Goal: Task Accomplishment & Management: Manage account settings

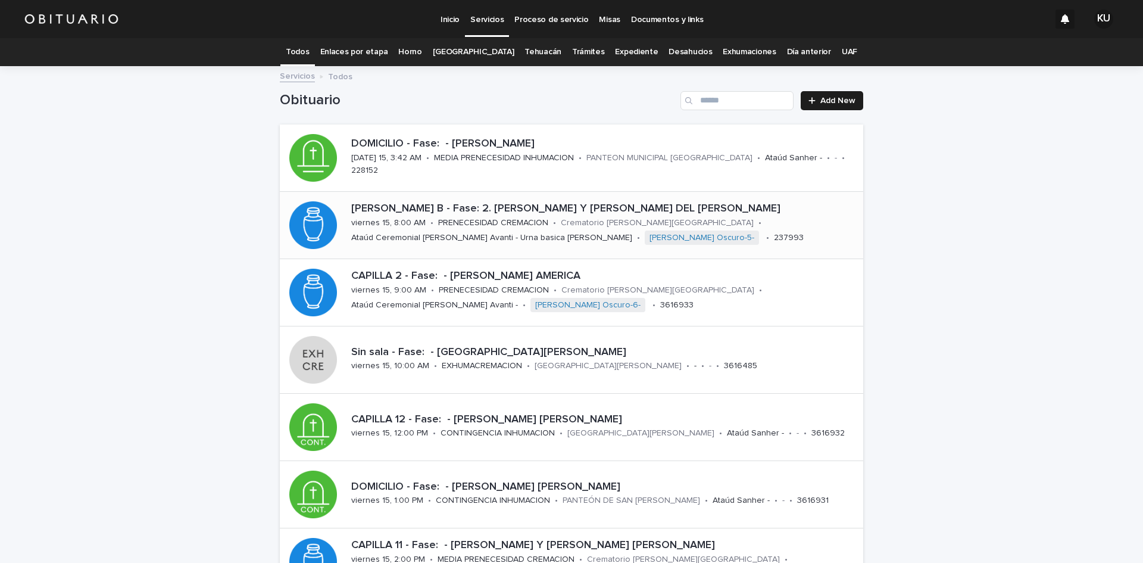
click at [520, 213] on p "[PERSON_NAME] B - Fase: 2. [PERSON_NAME] Y [PERSON_NAME] DEL [PERSON_NAME]" at bounding box center [604, 208] width 507 height 13
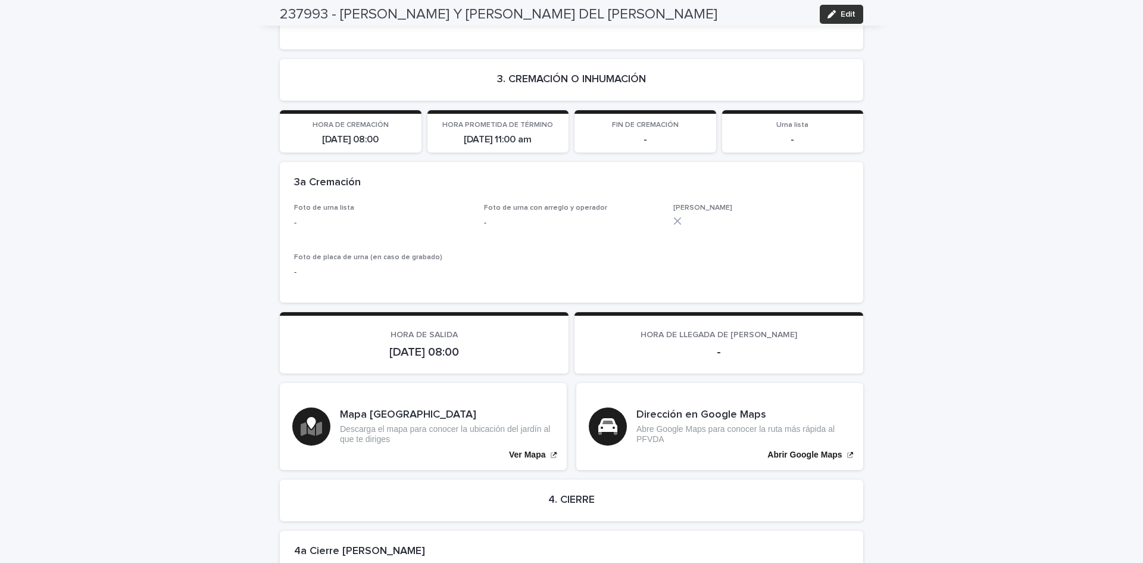
scroll to position [2560, 0]
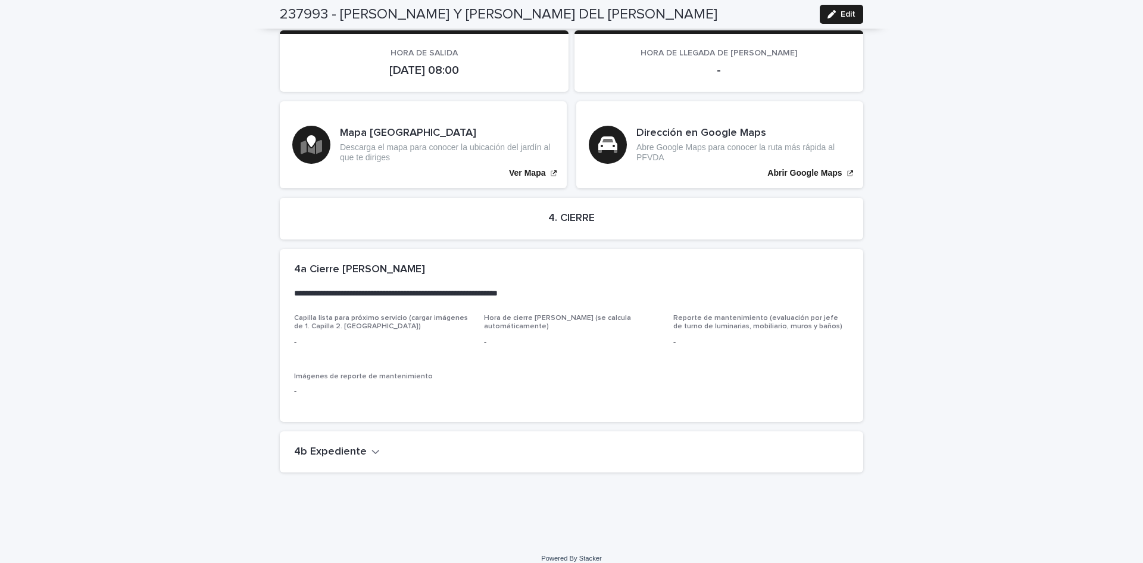
click at [349, 445] on h2 "4b Expediente" at bounding box center [330, 451] width 73 height 13
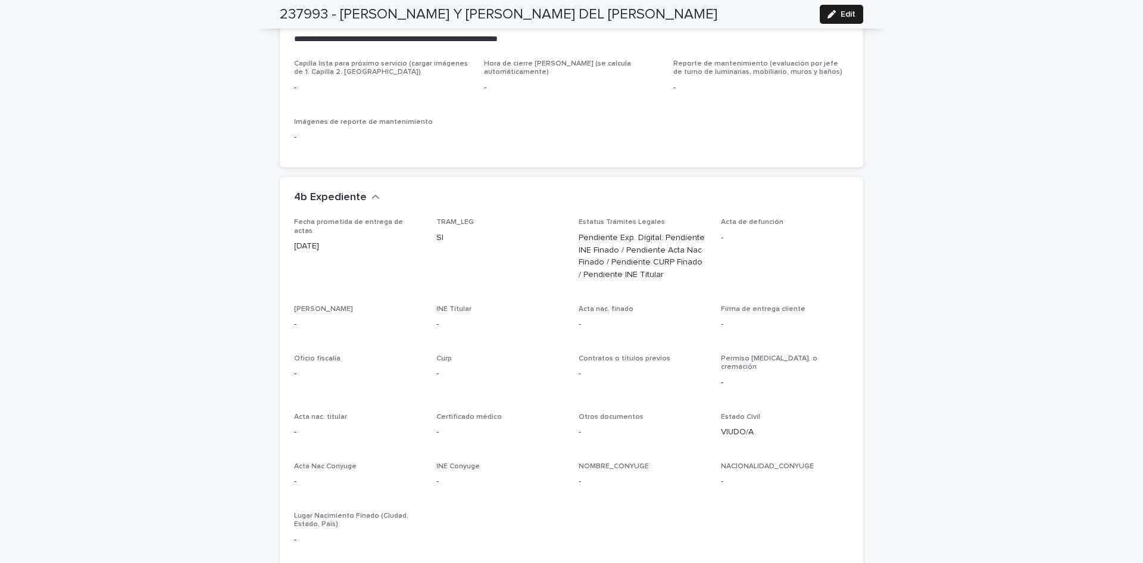
scroll to position [2902, 0]
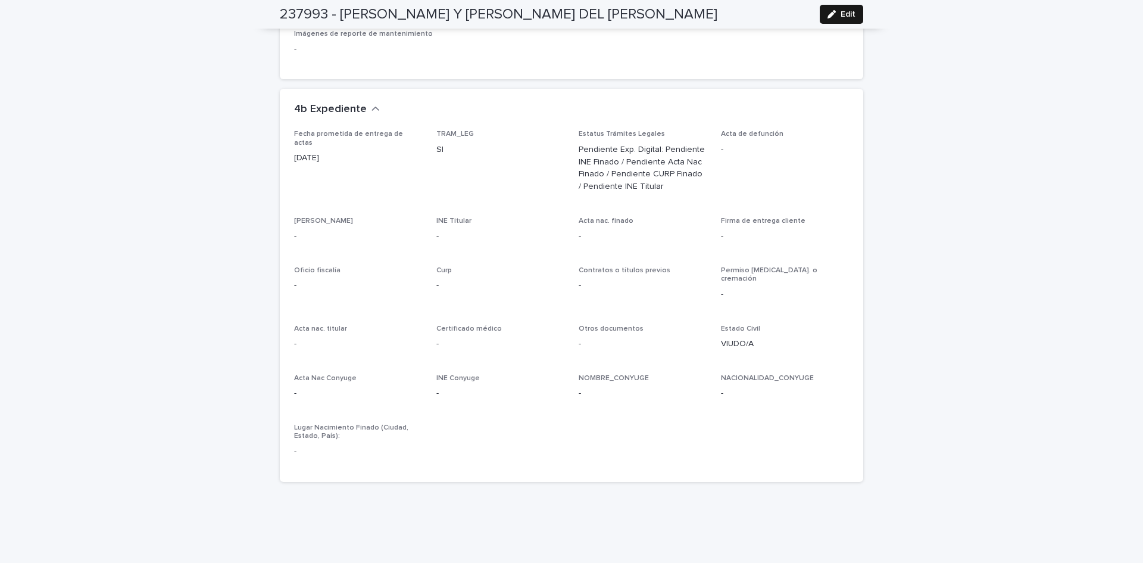
click at [841, 11] on span "Edit" at bounding box center [848, 14] width 15 height 8
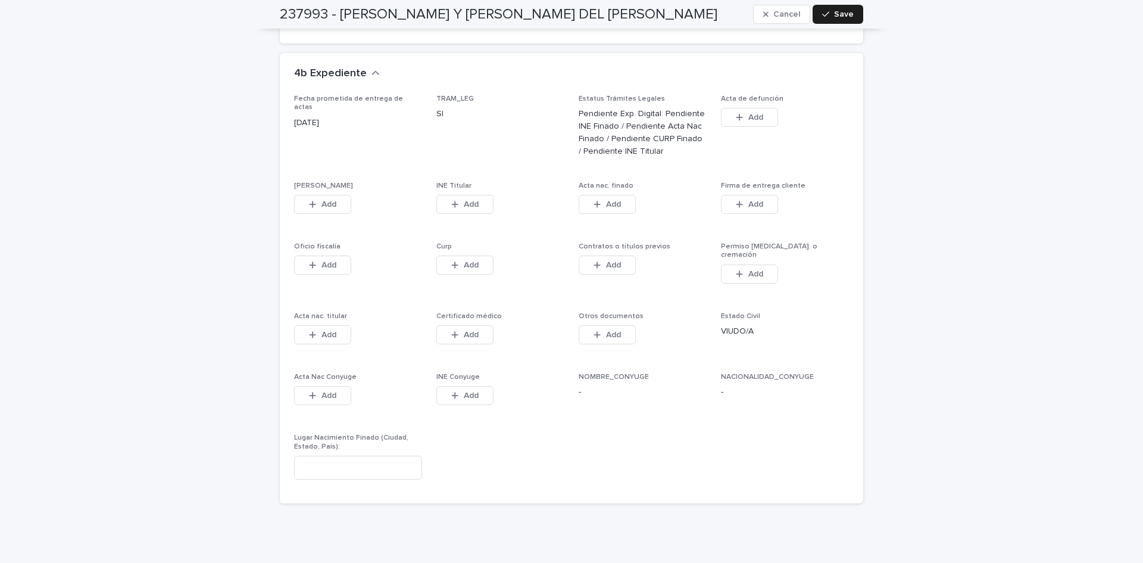
scroll to position [3188, 0]
click at [337, 191] on button "Add" at bounding box center [322, 200] width 57 height 19
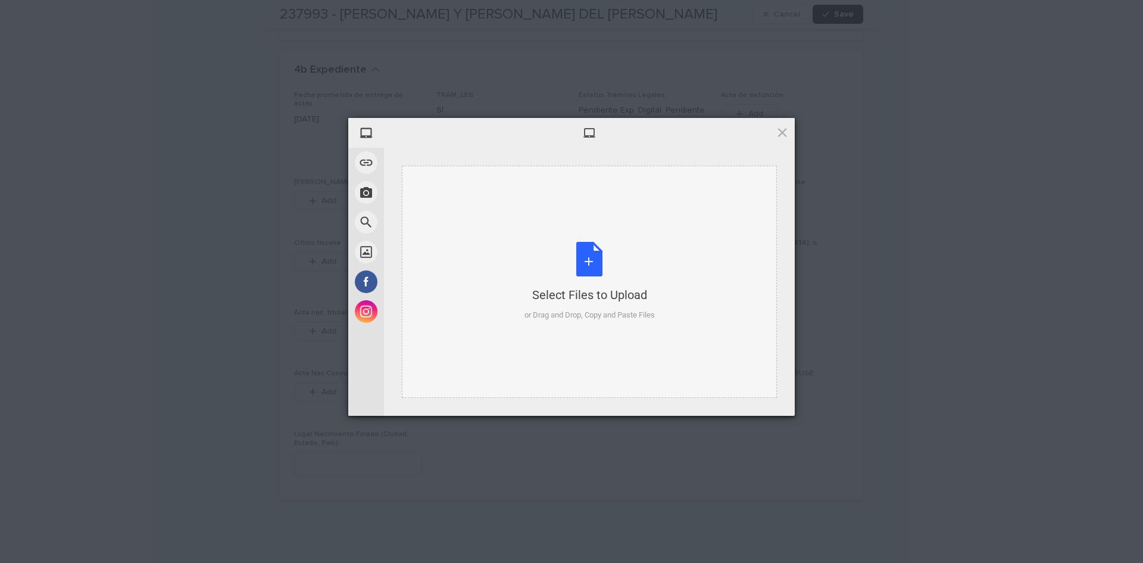
click at [525, 278] on div "Select Files to Upload or Drag and Drop, Copy and Paste Files" at bounding box center [590, 281] width 130 height 79
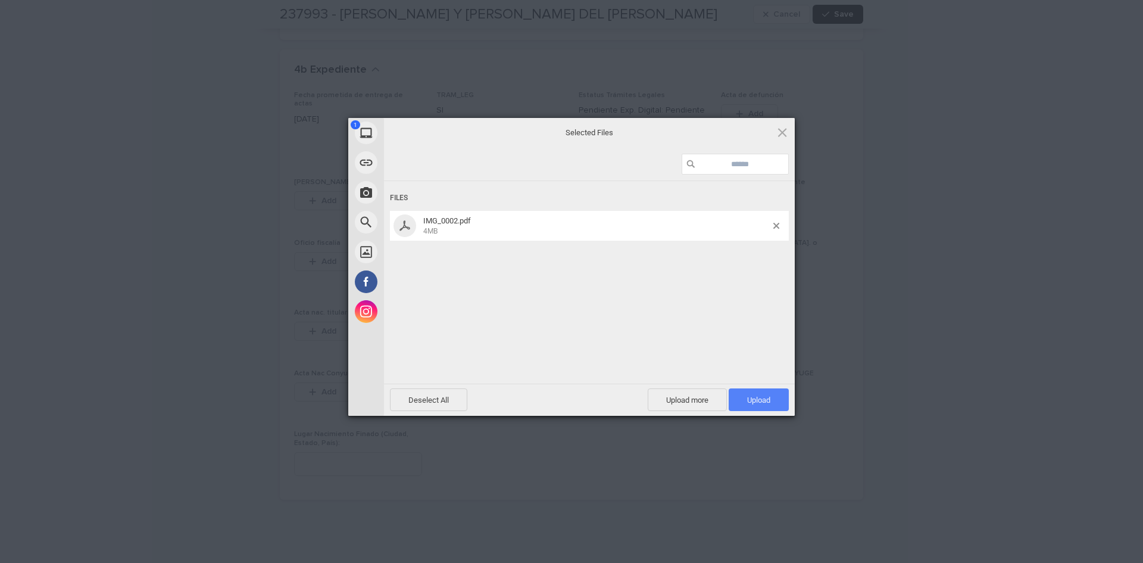
click at [776, 408] on span "Upload 1" at bounding box center [759, 399] width 60 height 23
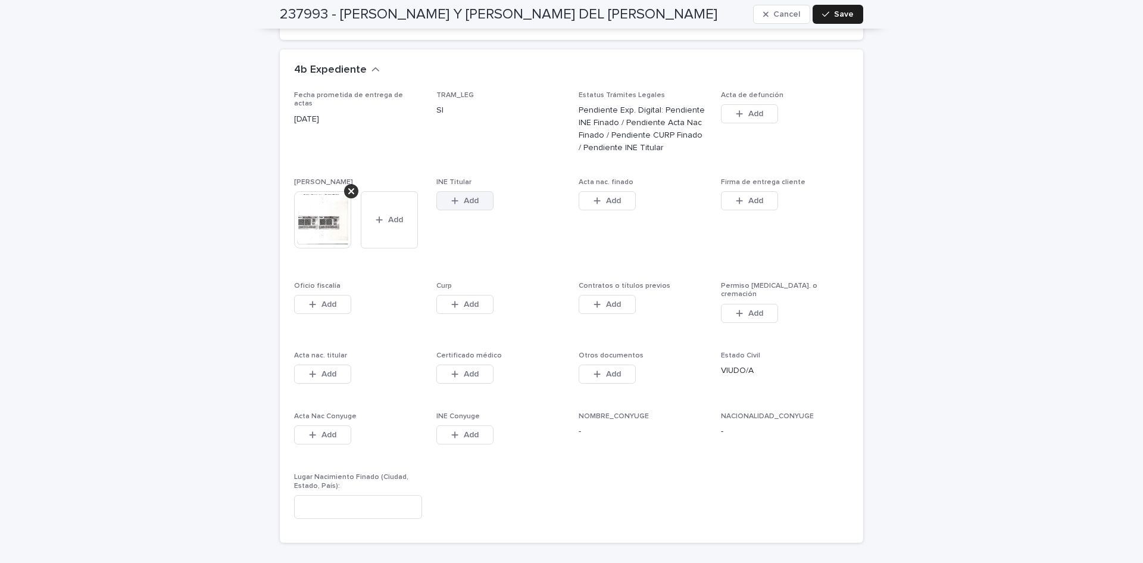
click at [451, 196] on icon "button" at bounding box center [454, 200] width 7 height 8
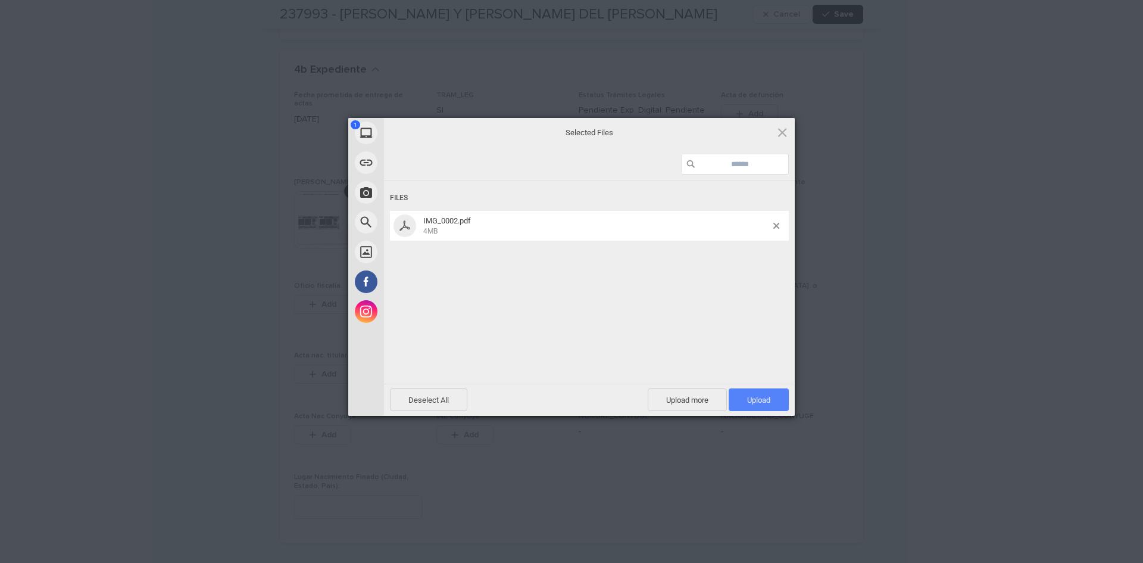
click at [768, 402] on span "Upload 1" at bounding box center [758, 399] width 23 height 9
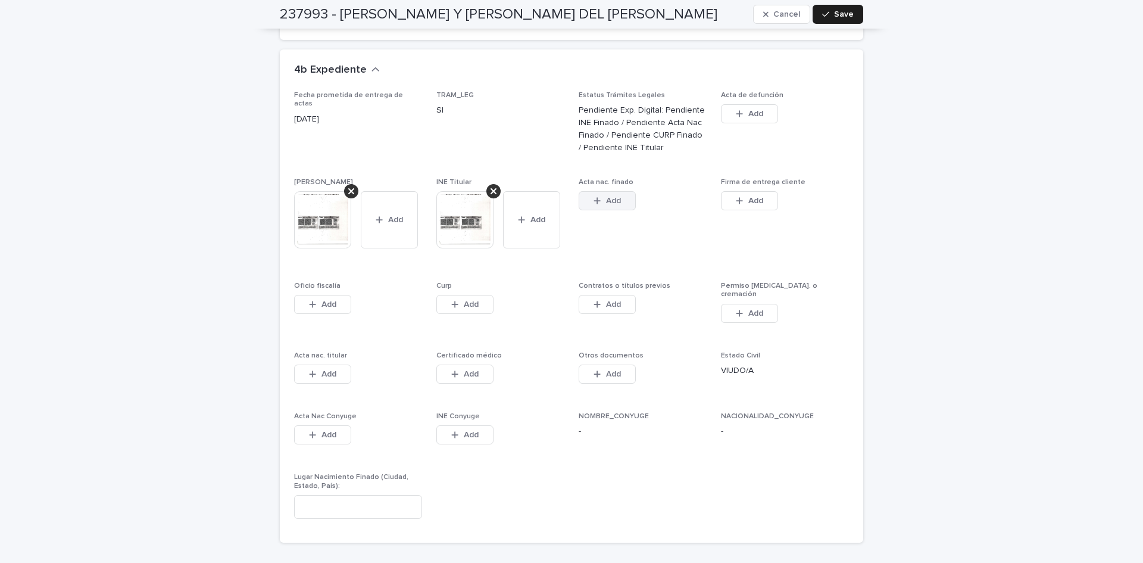
click at [606, 191] on button "Add" at bounding box center [607, 200] width 57 height 19
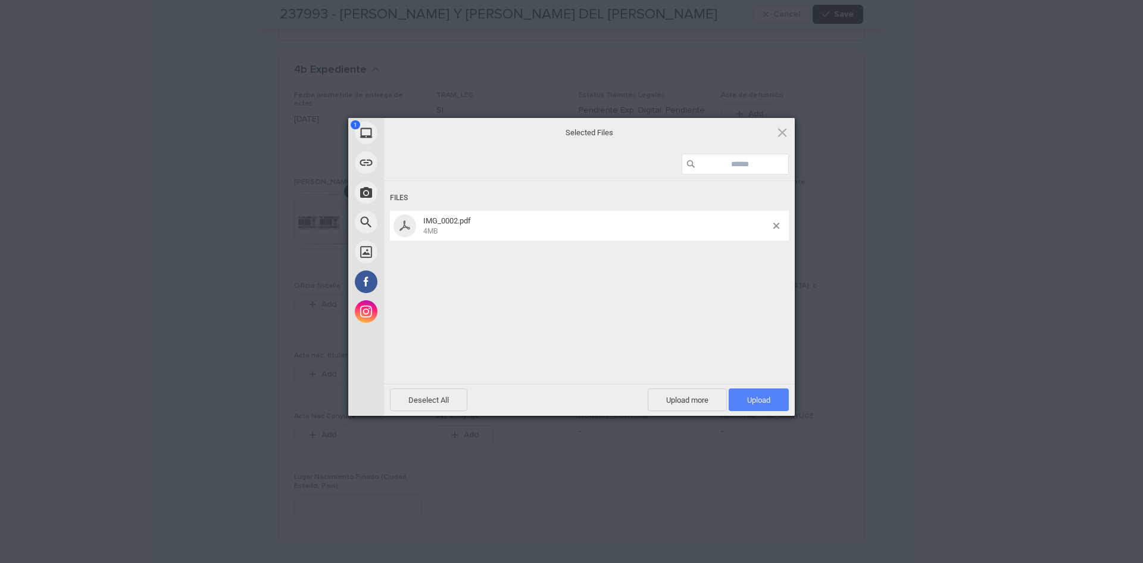
click at [754, 408] on span "Upload 1" at bounding box center [759, 399] width 60 height 23
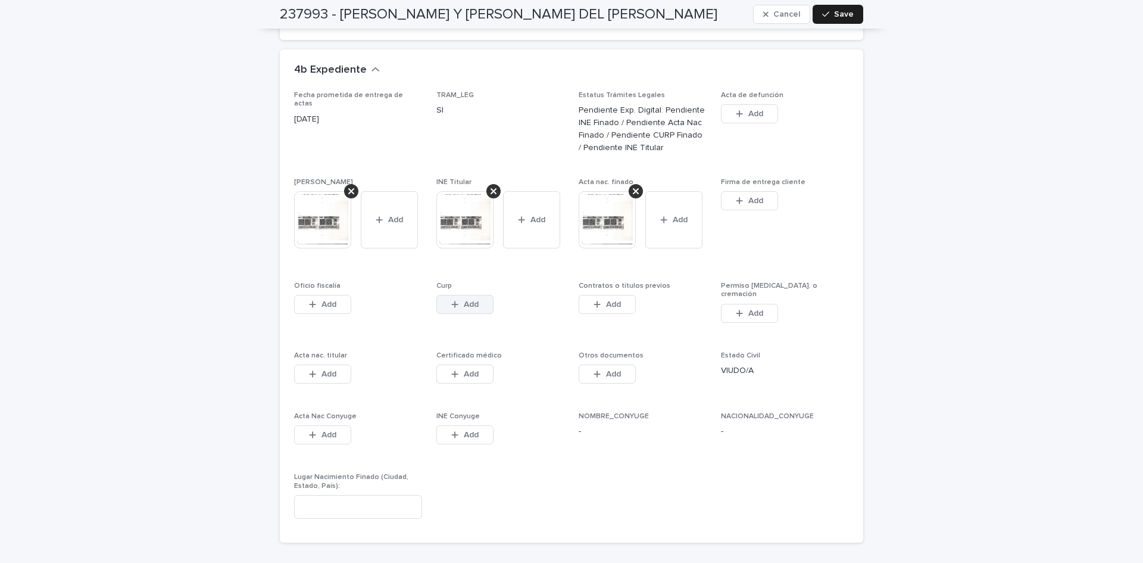
click at [451, 300] on icon "button" at bounding box center [454, 304] width 7 height 8
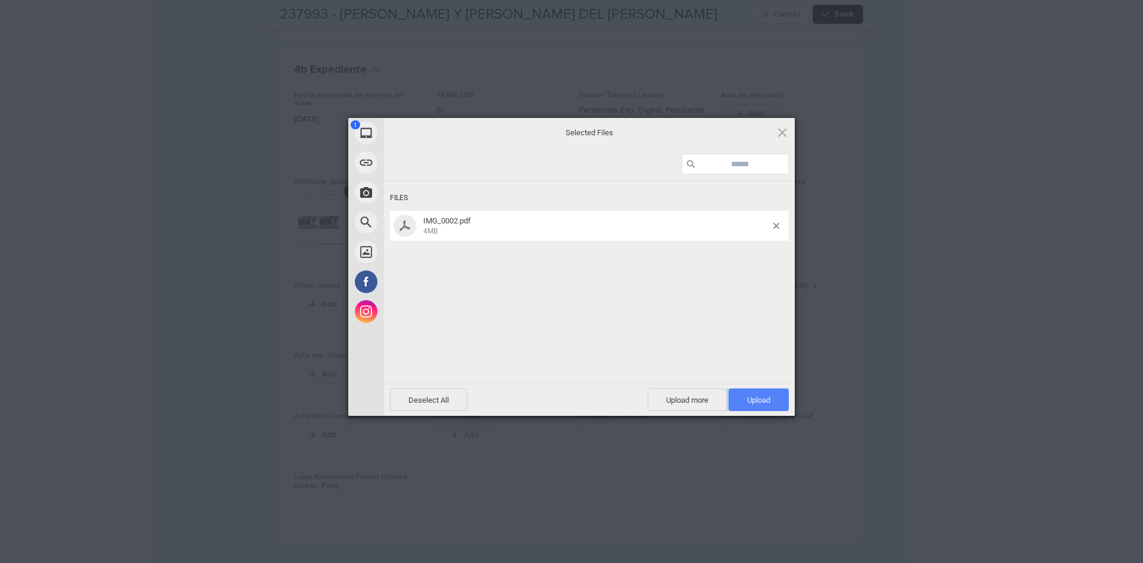
click at [728, 398] on div "Upload more Upload 1" at bounding box center [718, 399] width 141 height 23
click at [747, 397] on span "Upload 1" at bounding box center [758, 399] width 23 height 9
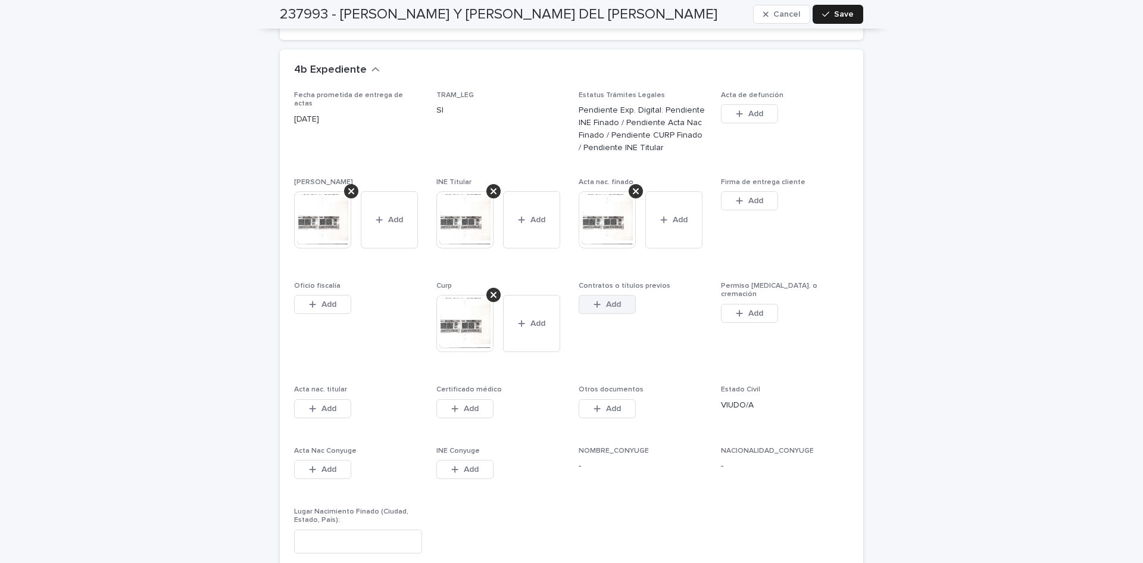
click at [606, 300] on span "Add" at bounding box center [613, 304] width 15 height 8
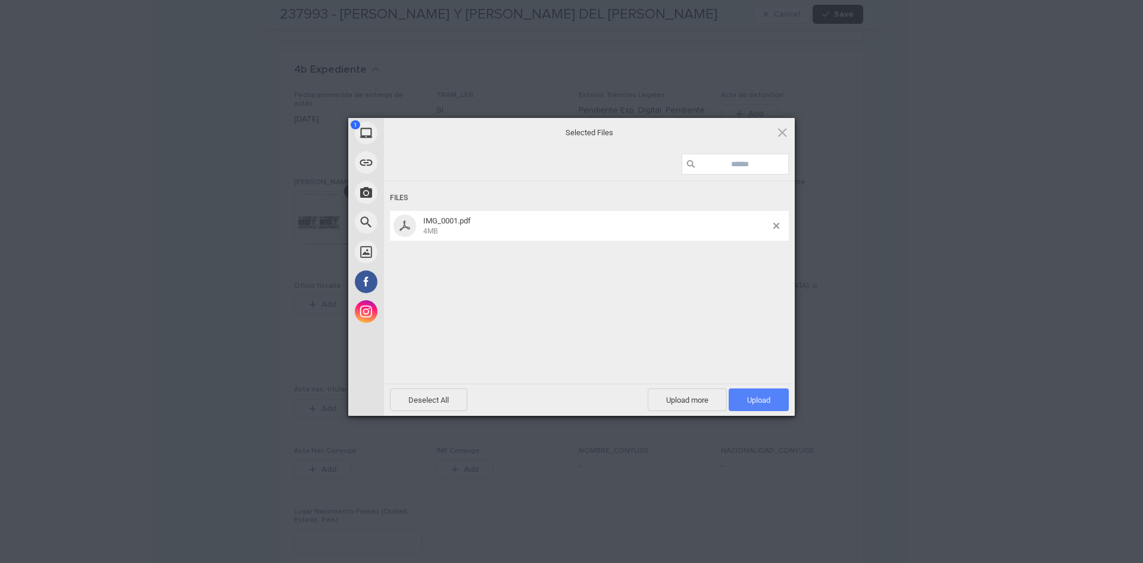
click at [743, 409] on span "Upload 1" at bounding box center [759, 399] width 60 height 23
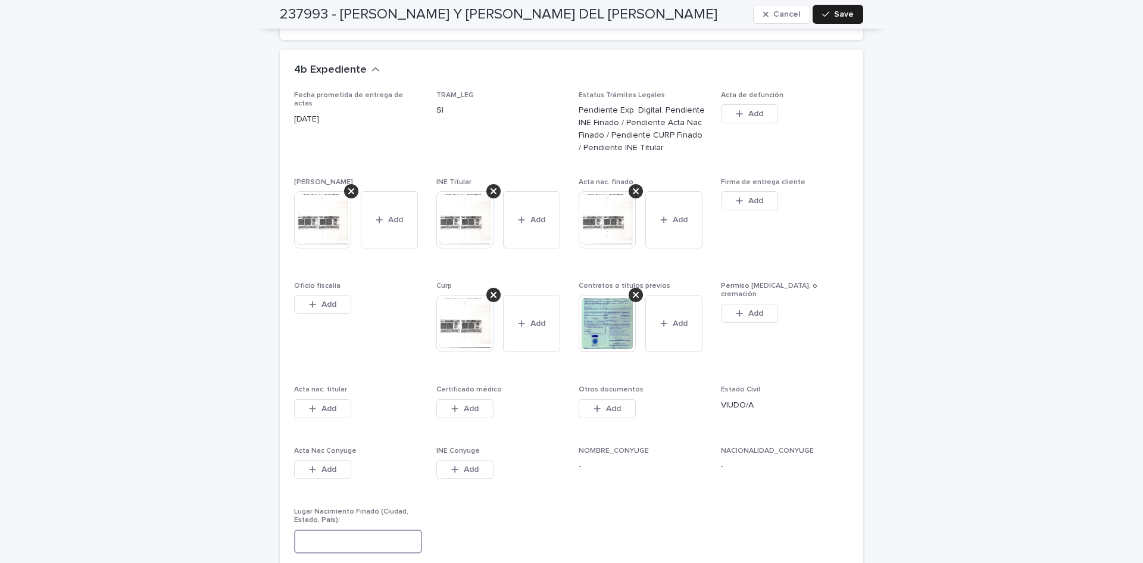
click at [342, 529] on input at bounding box center [358, 541] width 128 height 24
type input "**********"
click at [834, 12] on span "Save" at bounding box center [844, 14] width 20 height 8
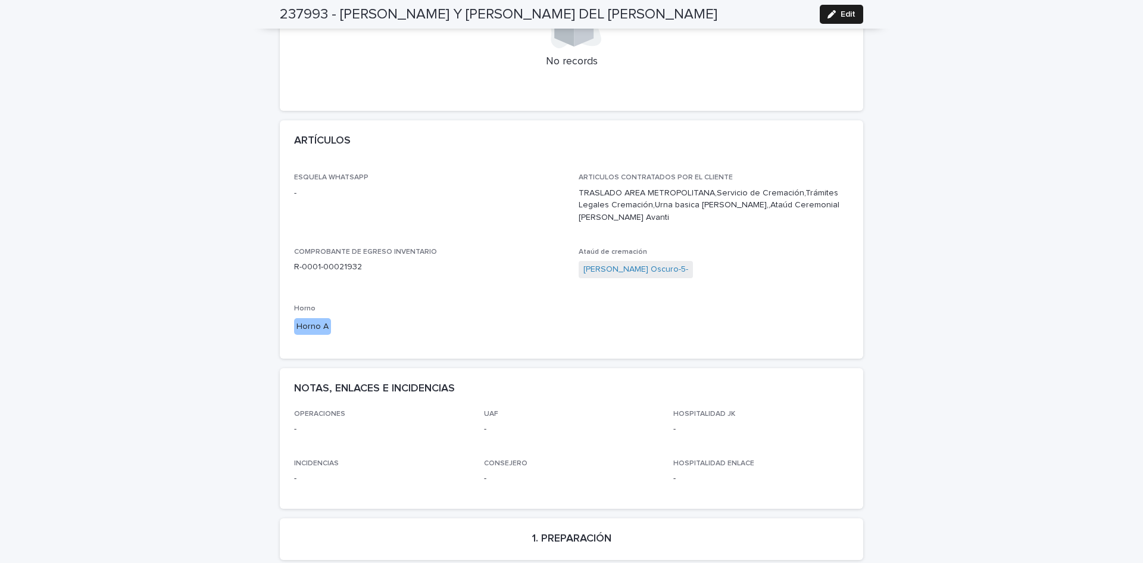
scroll to position [0, 0]
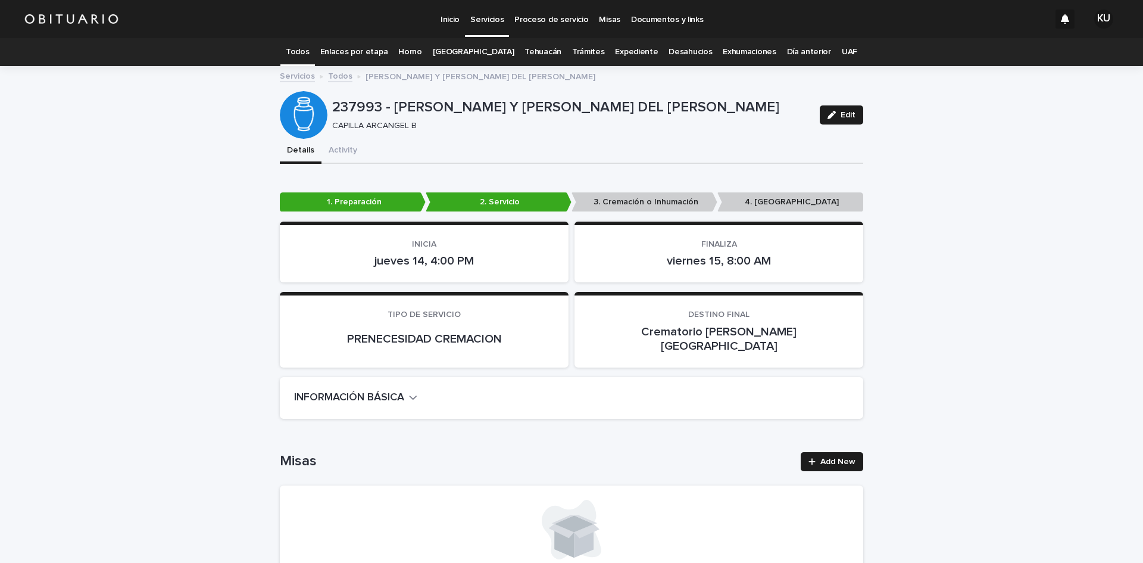
click at [307, 47] on link "Todos" at bounding box center [297, 52] width 23 height 28
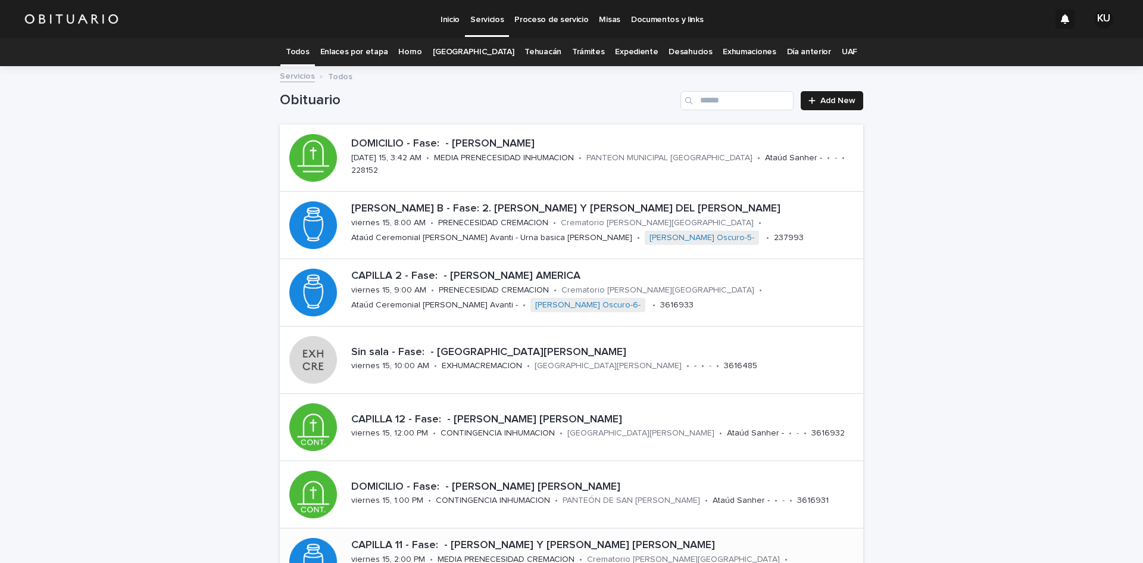
click at [535, 547] on p "CAPILLA 11 - Fase: - [PERSON_NAME] Y [PERSON_NAME] [PERSON_NAME]" at bounding box center [604, 545] width 507 height 13
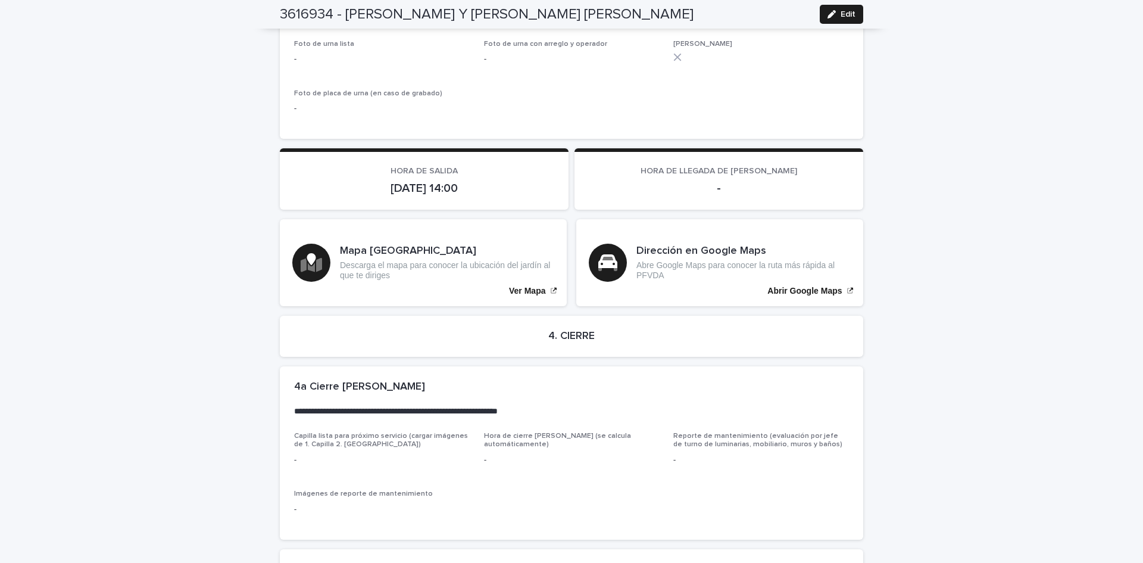
scroll to position [2522, 0]
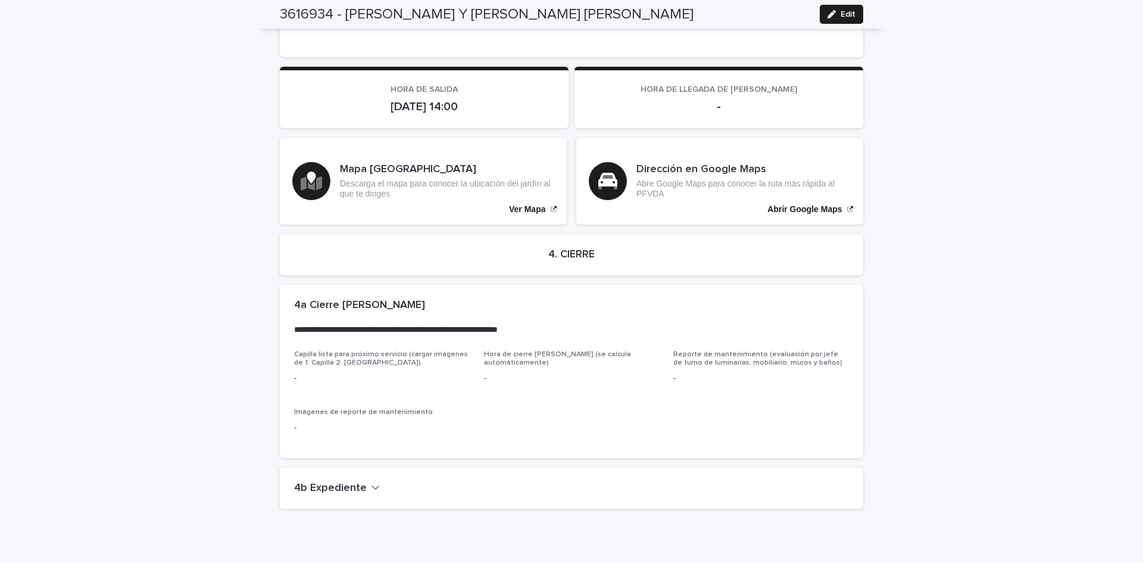
click at [351, 467] on div "4b Expediente" at bounding box center [571, 488] width 583 height 42
click at [355, 482] on h2 "4b Expediente" at bounding box center [330, 488] width 73 height 13
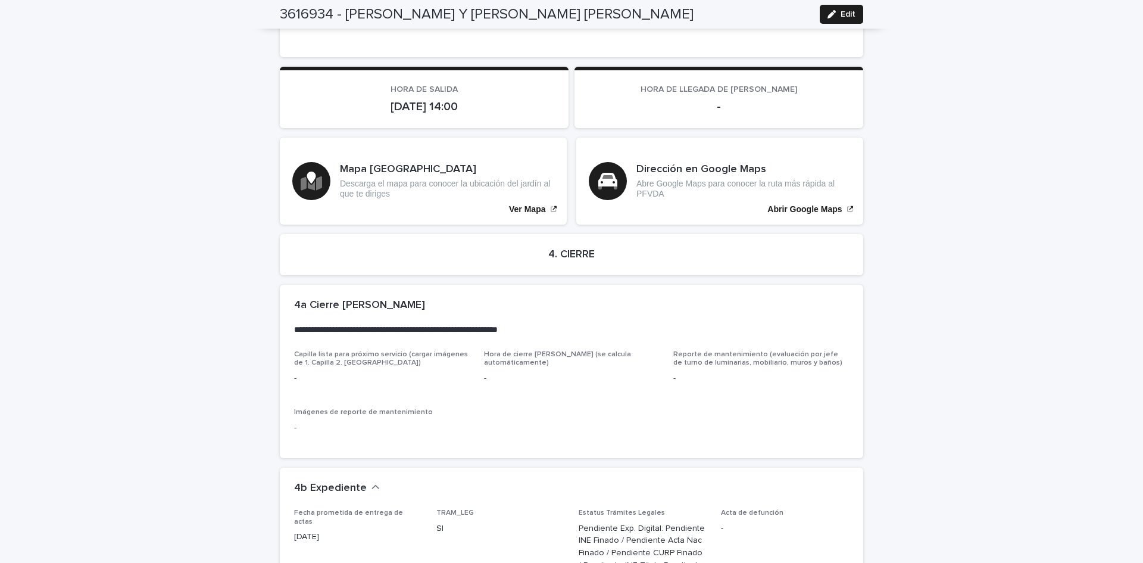
scroll to position [2889, 0]
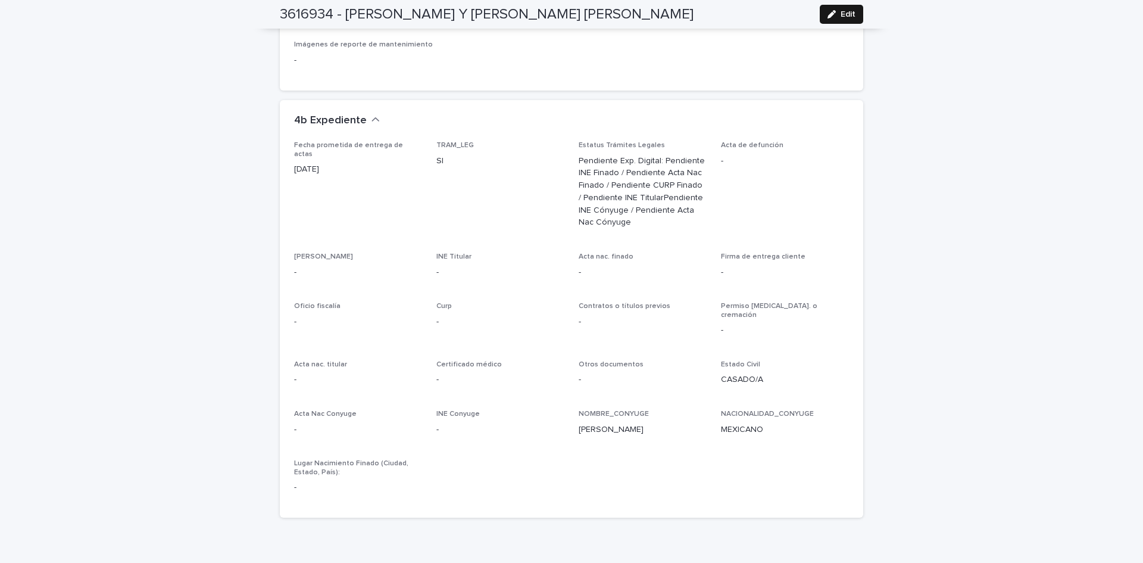
click at [828, 17] on icon "button" at bounding box center [832, 14] width 8 height 8
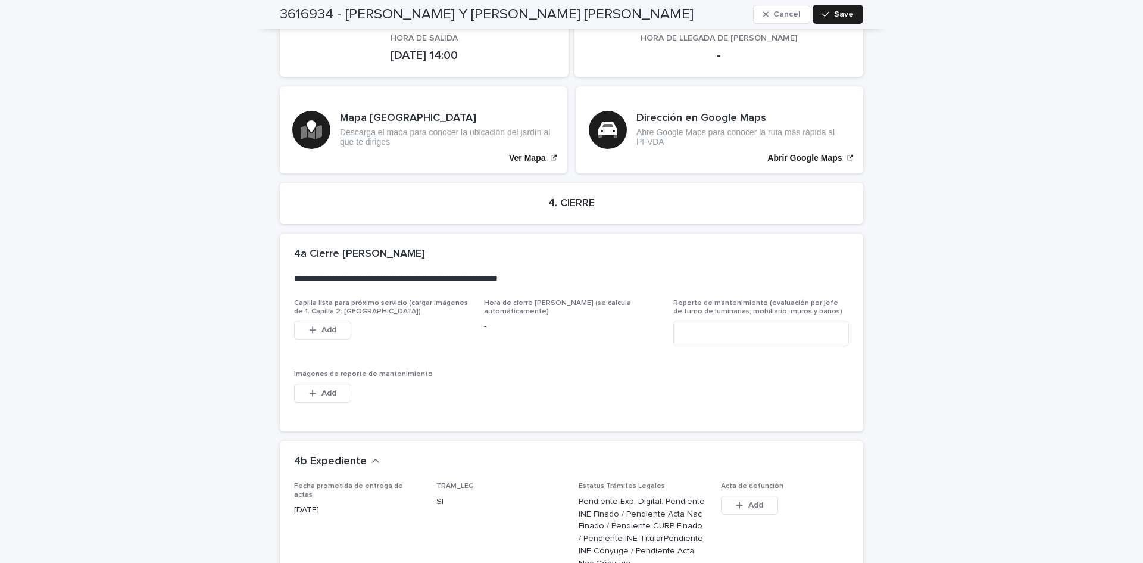
scroll to position [3294, 0]
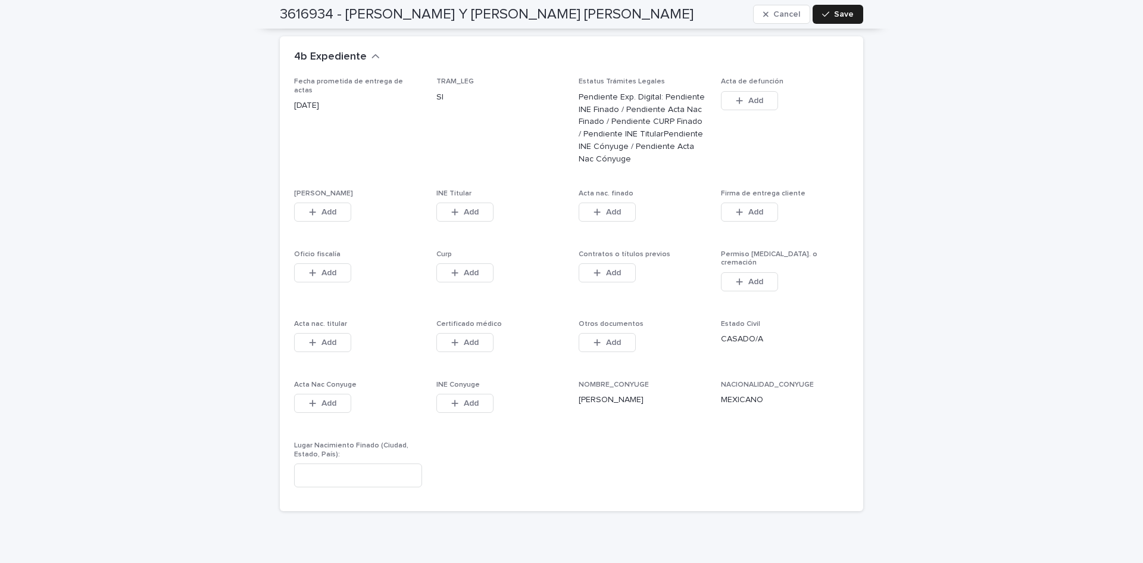
click at [370, 202] on div "This file cannot be opened Download File Add" at bounding box center [358, 214] width 128 height 24
click at [341, 202] on button "Add" at bounding box center [322, 211] width 57 height 19
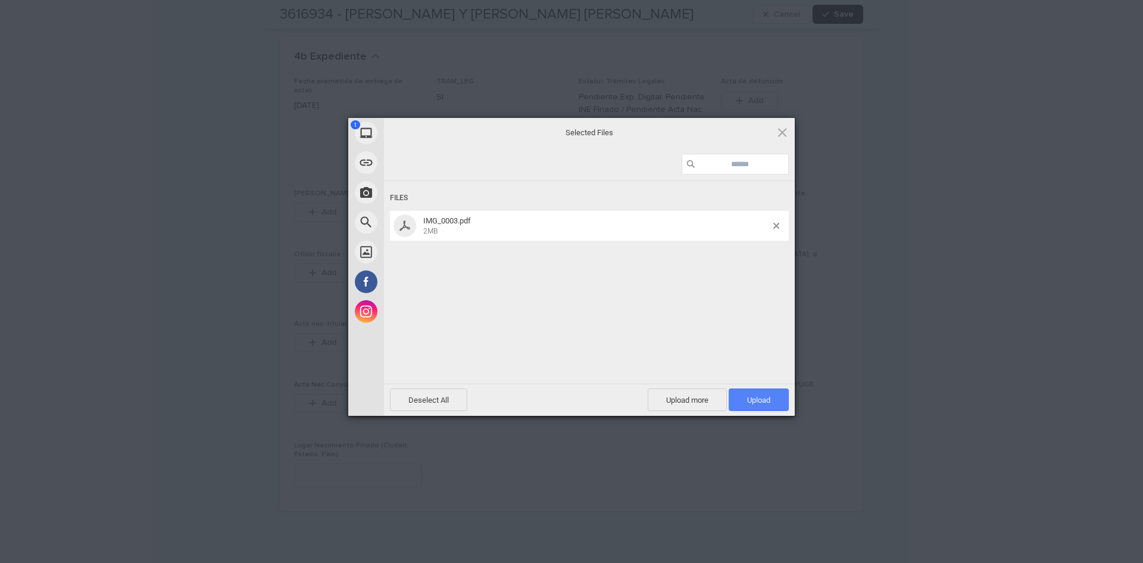
click at [764, 401] on span "Upload 1" at bounding box center [758, 399] width 23 height 9
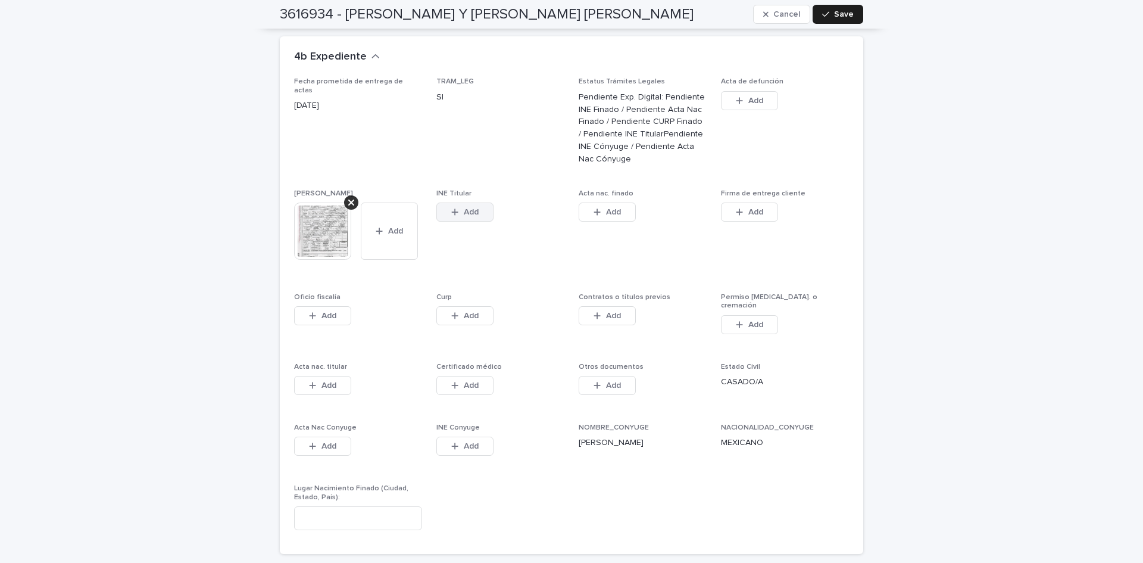
click at [464, 208] on span "Add" at bounding box center [471, 212] width 15 height 8
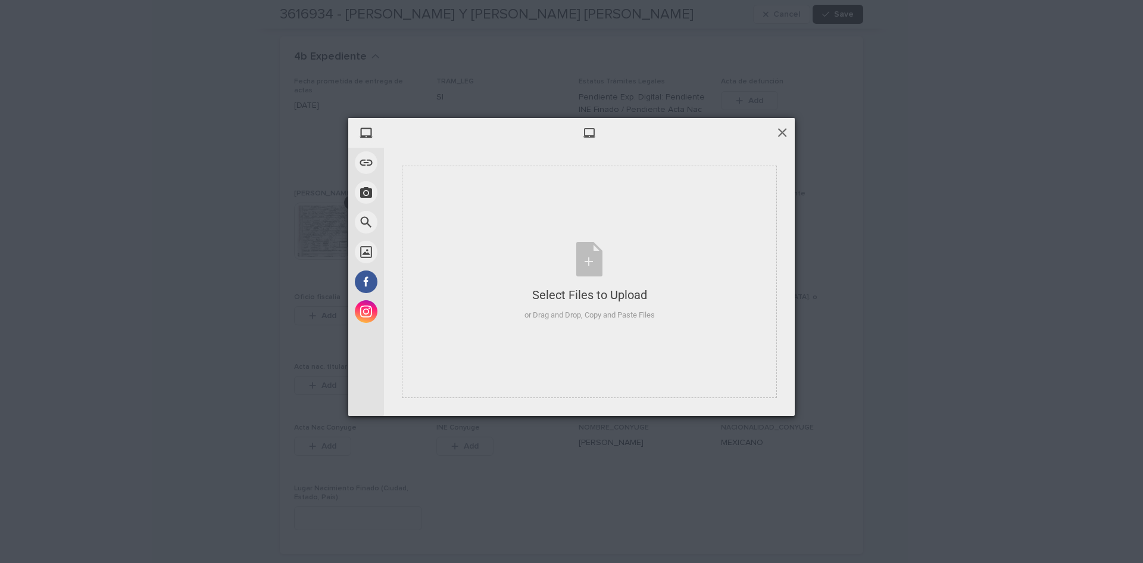
click at [784, 134] on span at bounding box center [782, 132] width 13 height 13
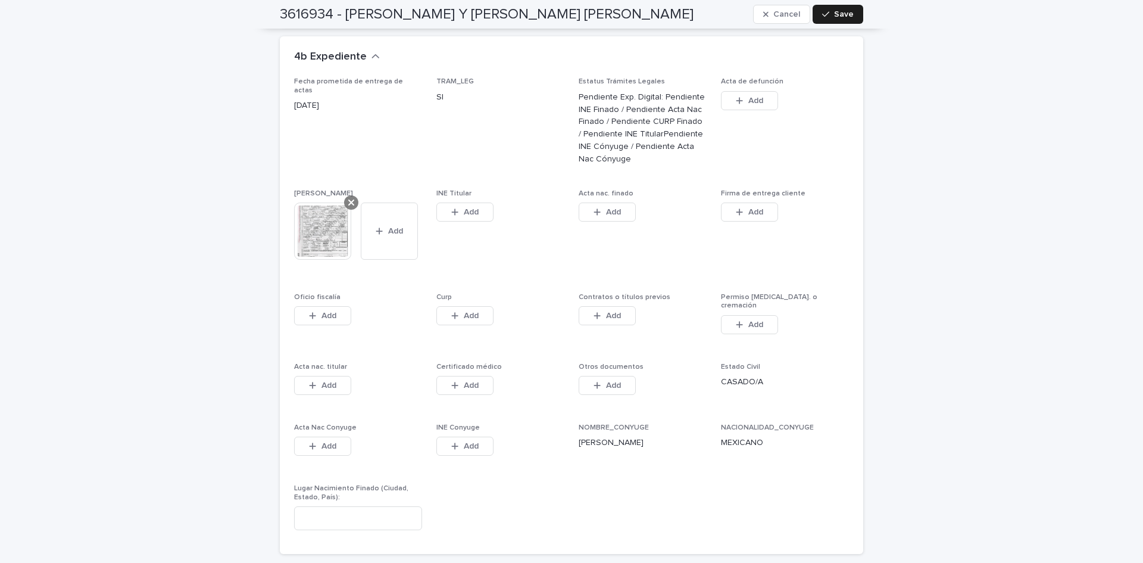
click at [348, 198] on icon at bounding box center [351, 203] width 6 height 10
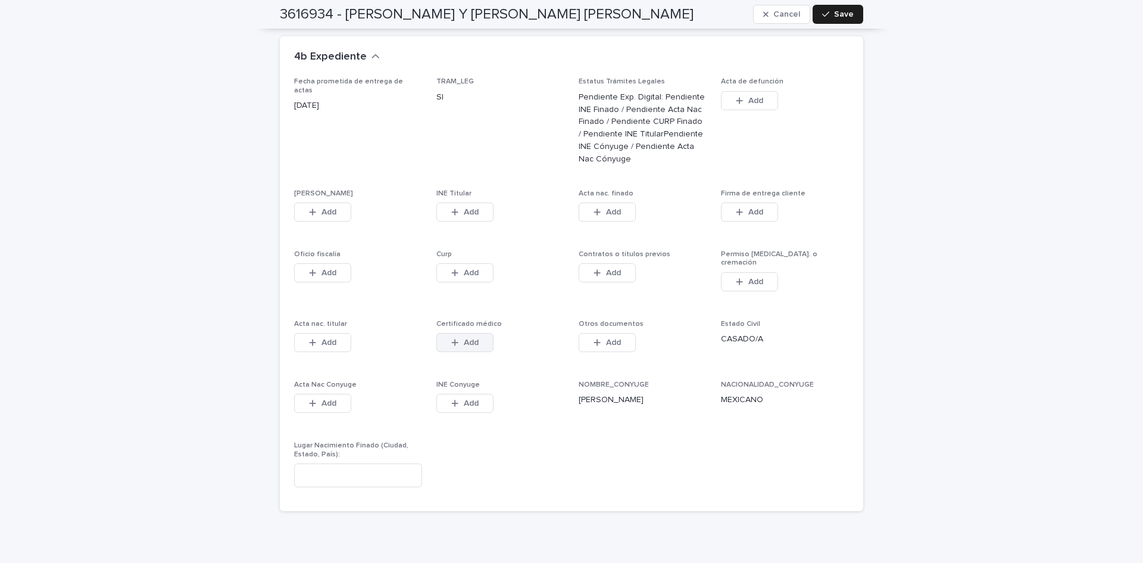
click at [470, 333] on button "Add" at bounding box center [464, 342] width 57 height 19
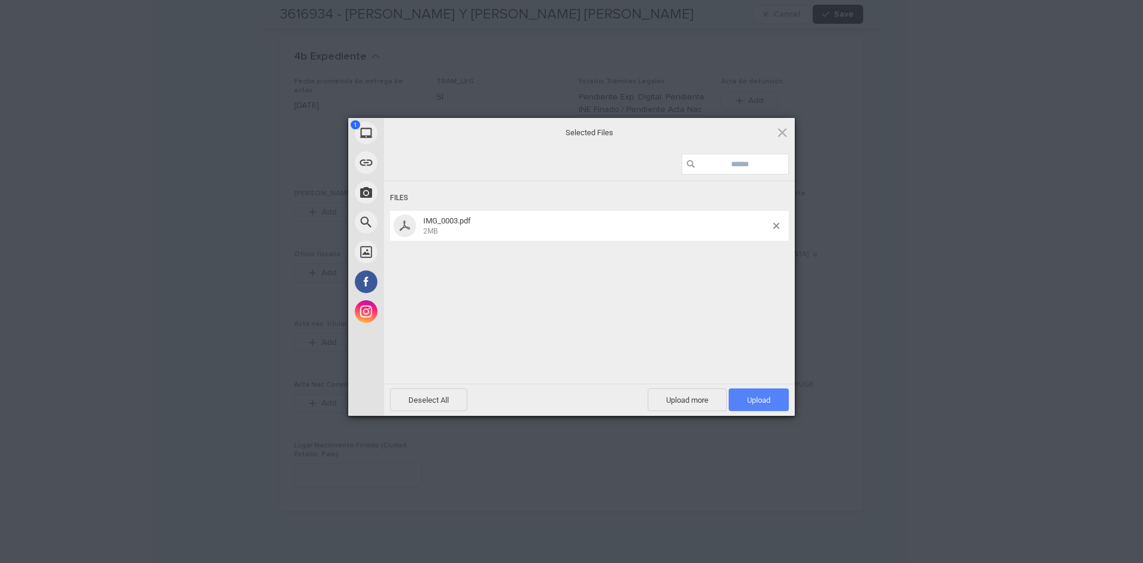
click at [771, 400] on span "Upload 1" at bounding box center [759, 399] width 60 height 23
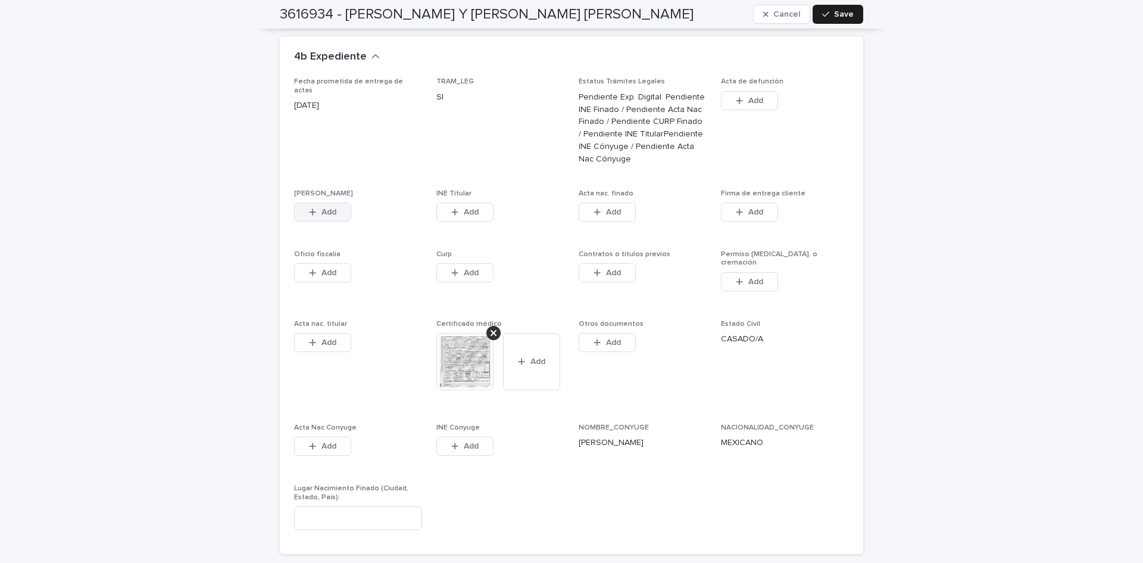
click at [312, 208] on div "button" at bounding box center [315, 212] width 12 height 8
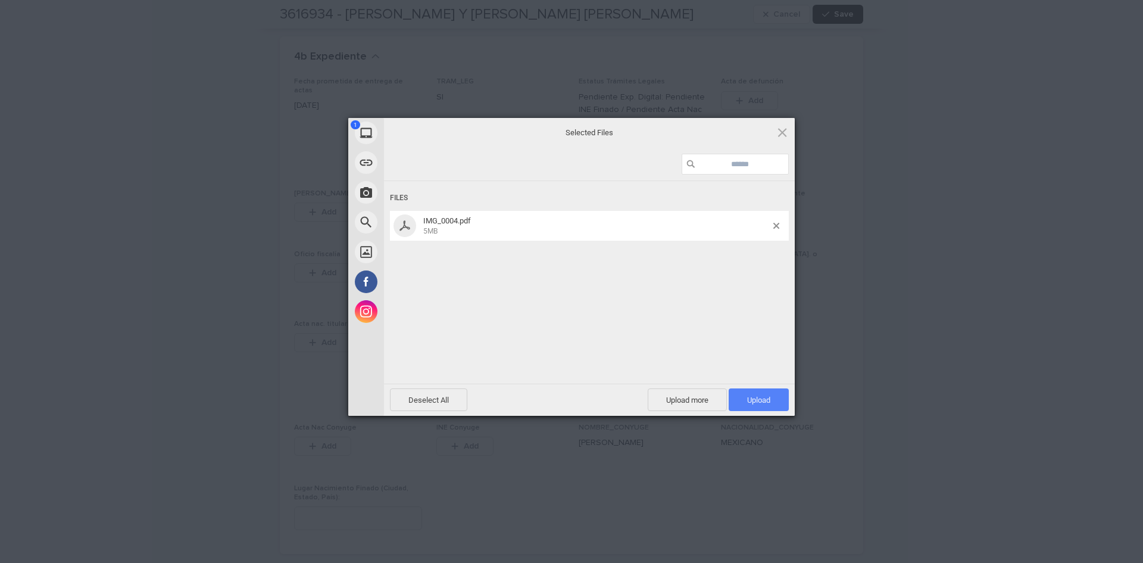
click at [753, 407] on span "Upload 1" at bounding box center [759, 399] width 60 height 23
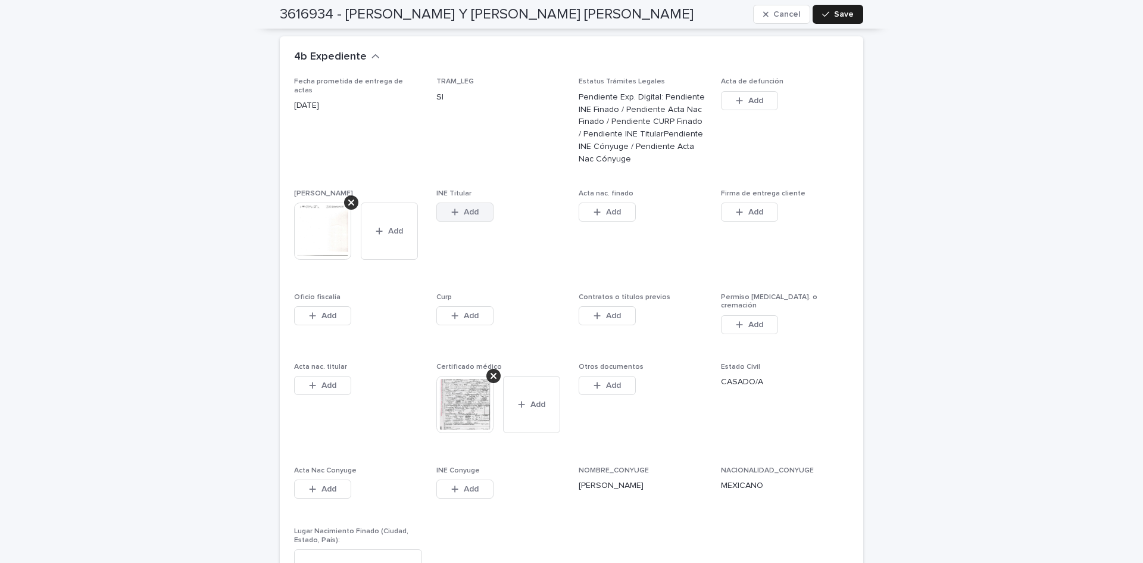
click at [473, 208] on span "Add" at bounding box center [471, 212] width 15 height 8
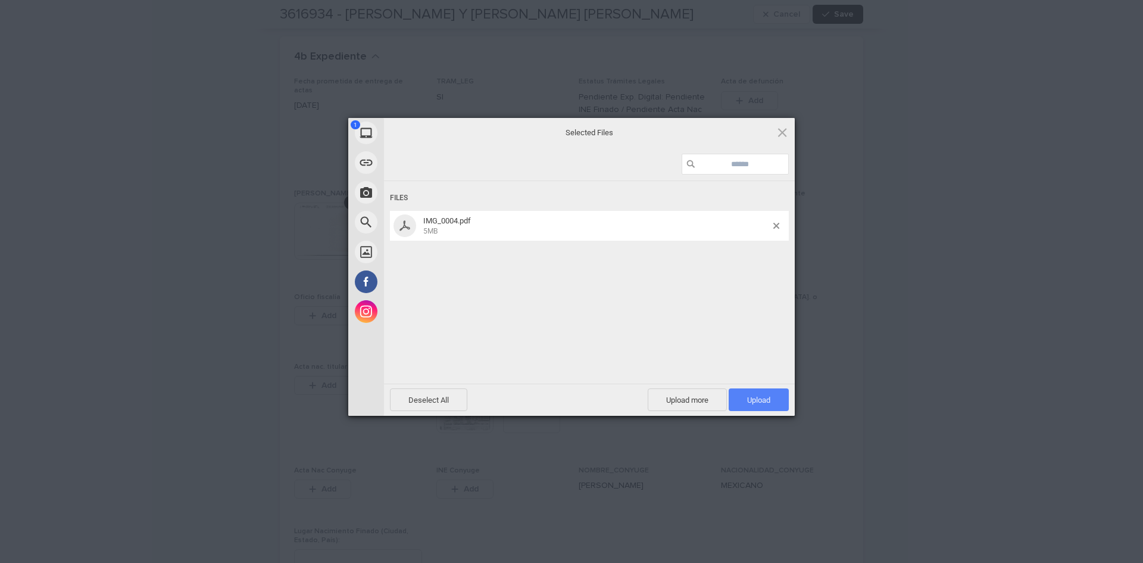
click at [749, 400] on span "Upload 1" at bounding box center [758, 399] width 23 height 9
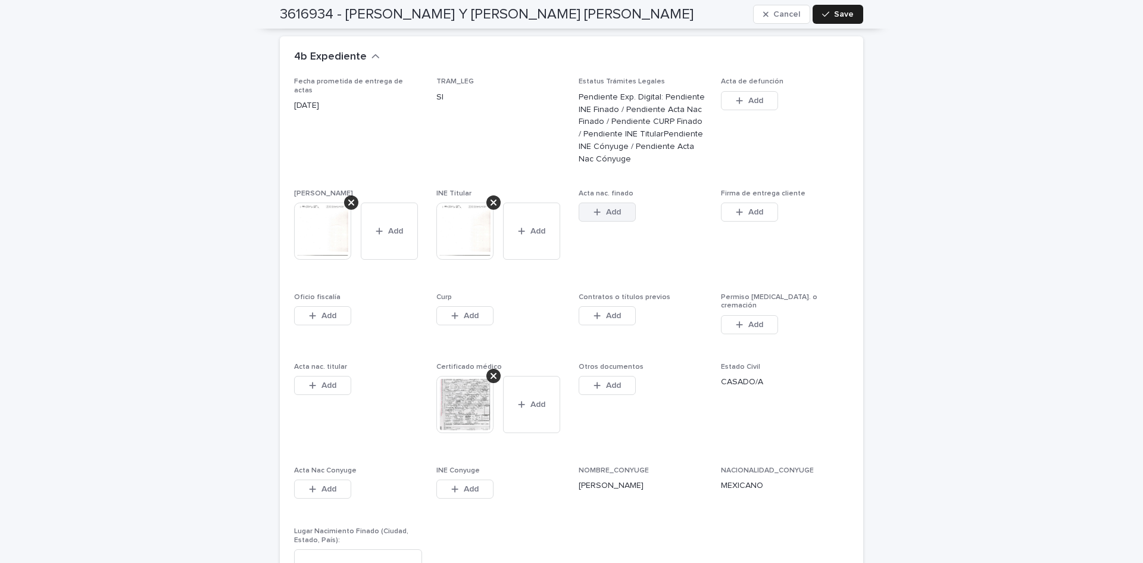
click at [606, 208] on span "Add" at bounding box center [613, 212] width 15 height 8
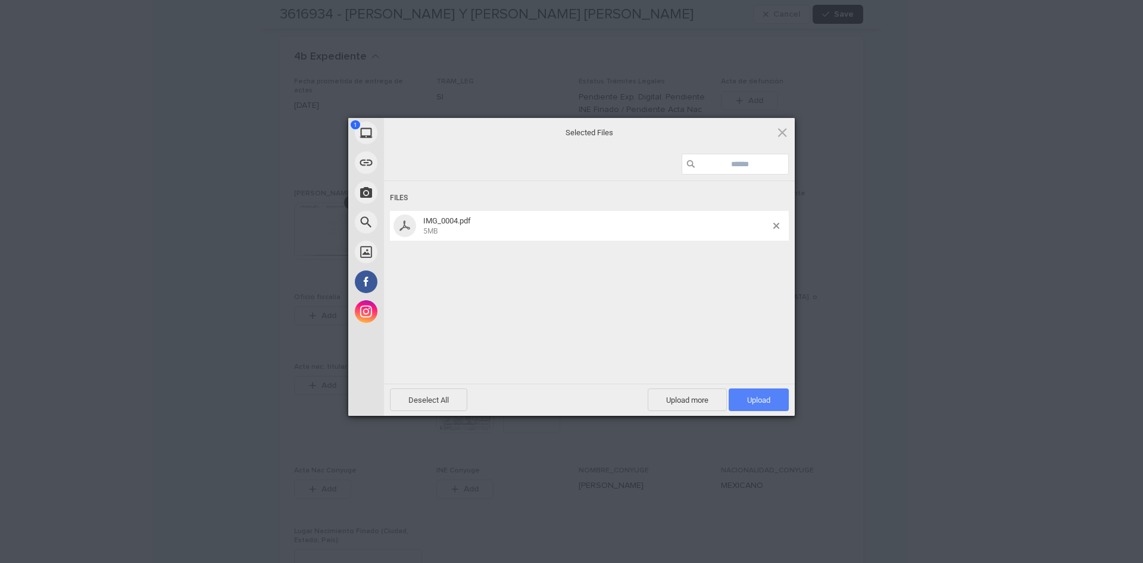
click at [758, 394] on span "Upload 1" at bounding box center [759, 399] width 60 height 23
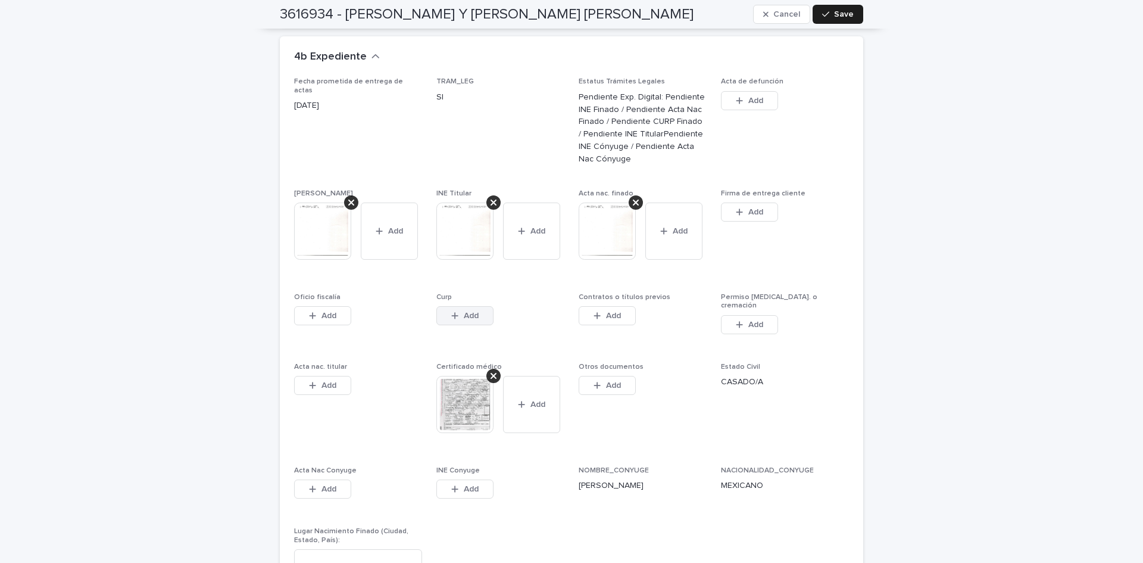
click at [478, 306] on button "Add" at bounding box center [464, 315] width 57 height 19
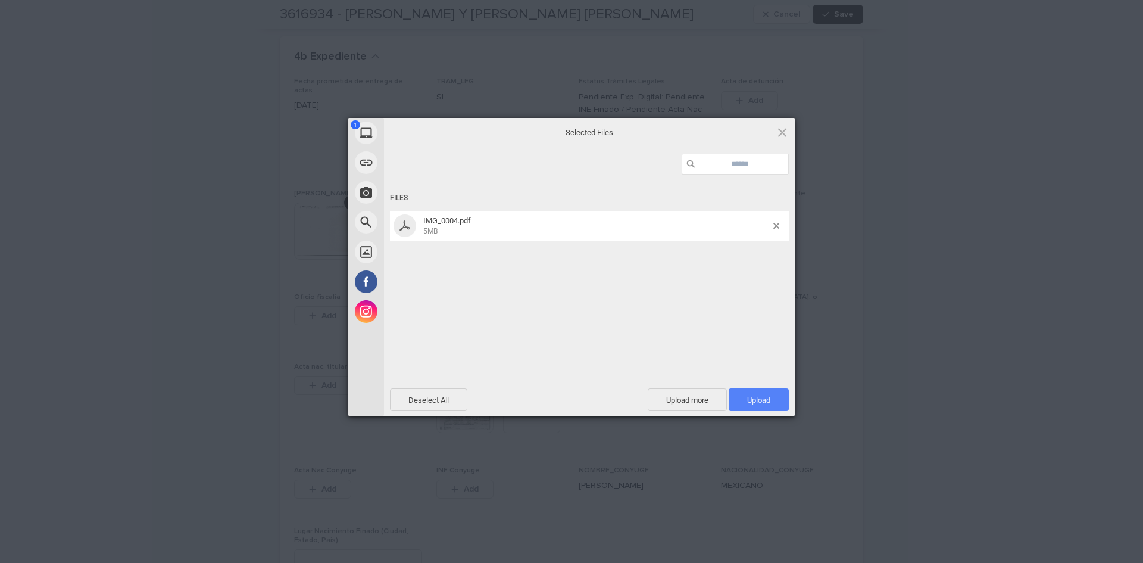
click at [765, 391] on span "Upload 1" at bounding box center [759, 399] width 60 height 23
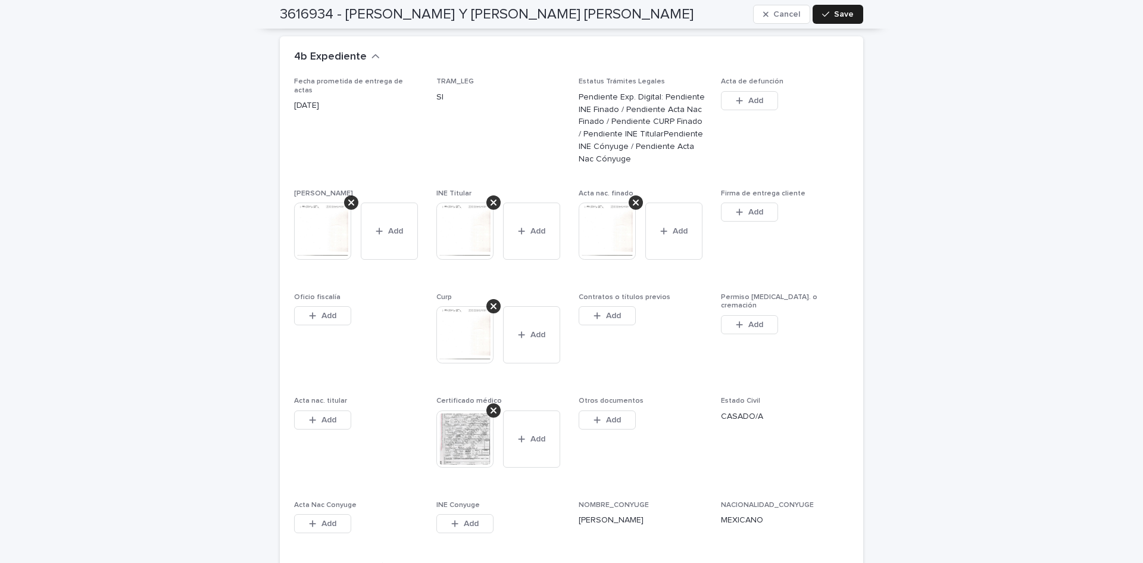
drag, startPoint x: 372, startPoint y: 555, endPoint x: 382, endPoint y: 547, distance: 13.1
type input "**********"
click at [842, 15] on span "Save" at bounding box center [844, 14] width 20 height 8
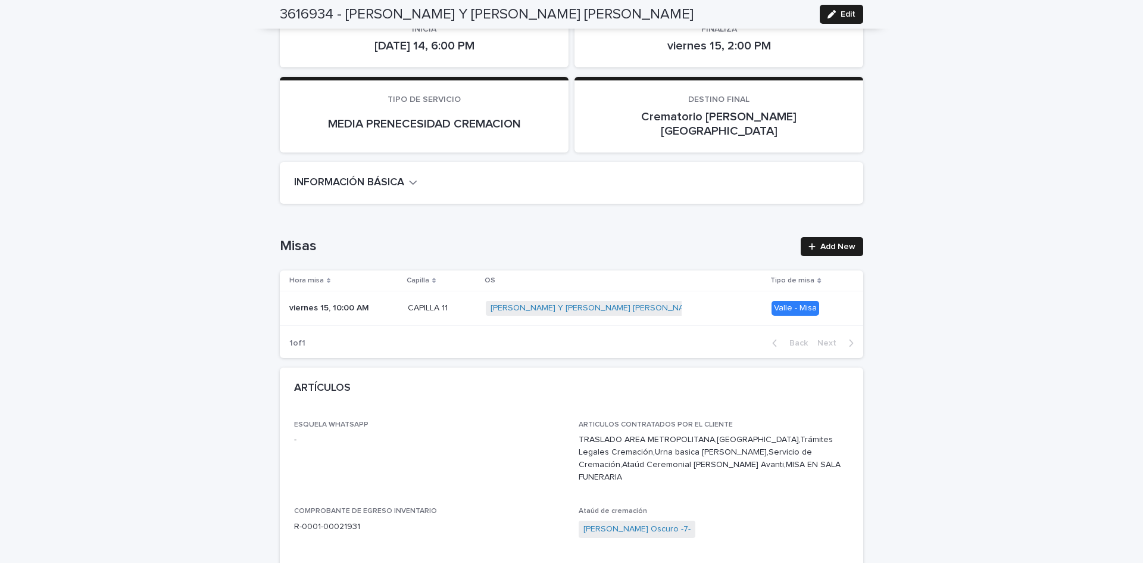
scroll to position [0, 0]
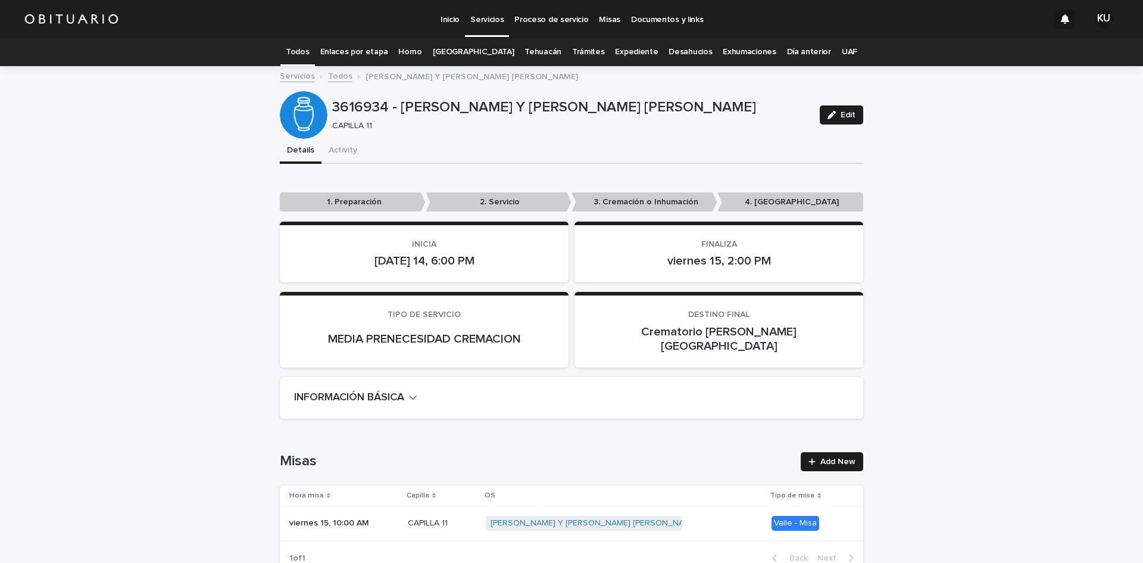
click at [309, 54] on link "Todos" at bounding box center [297, 52] width 23 height 28
